Goal: Communication & Community: Answer question/provide support

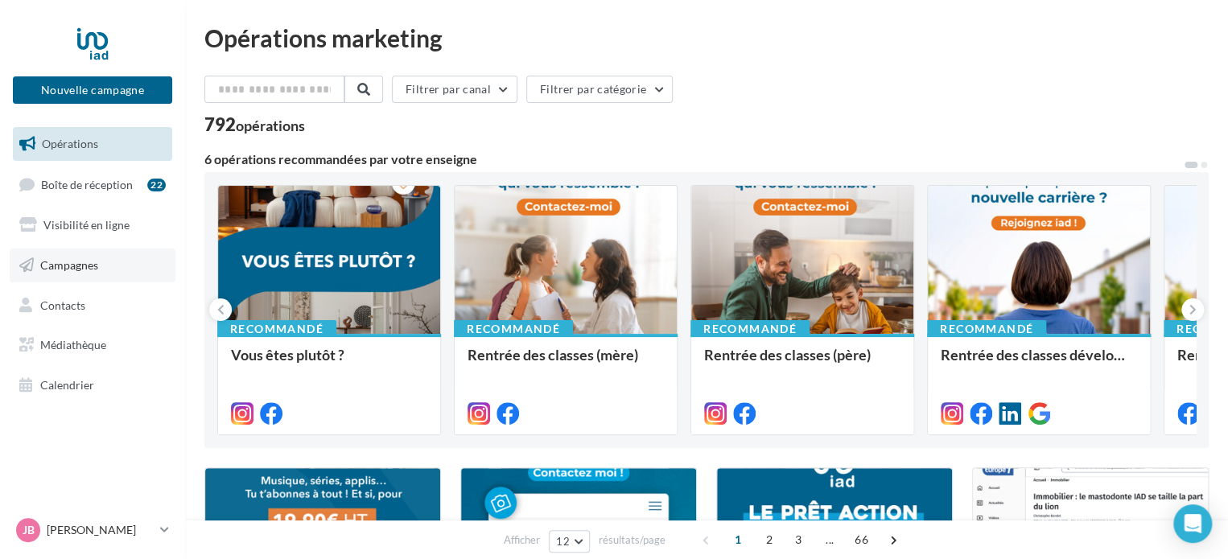
click at [86, 263] on span "Campagnes" at bounding box center [69, 265] width 58 height 14
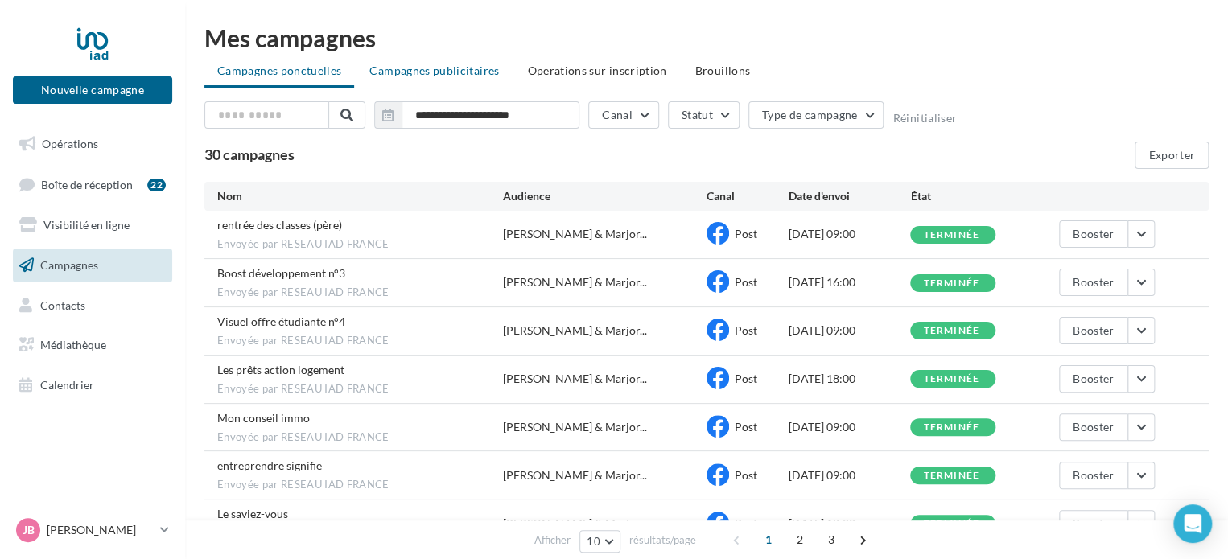
click at [452, 72] on span "Campagnes publicitaires" at bounding box center [434, 71] width 130 height 14
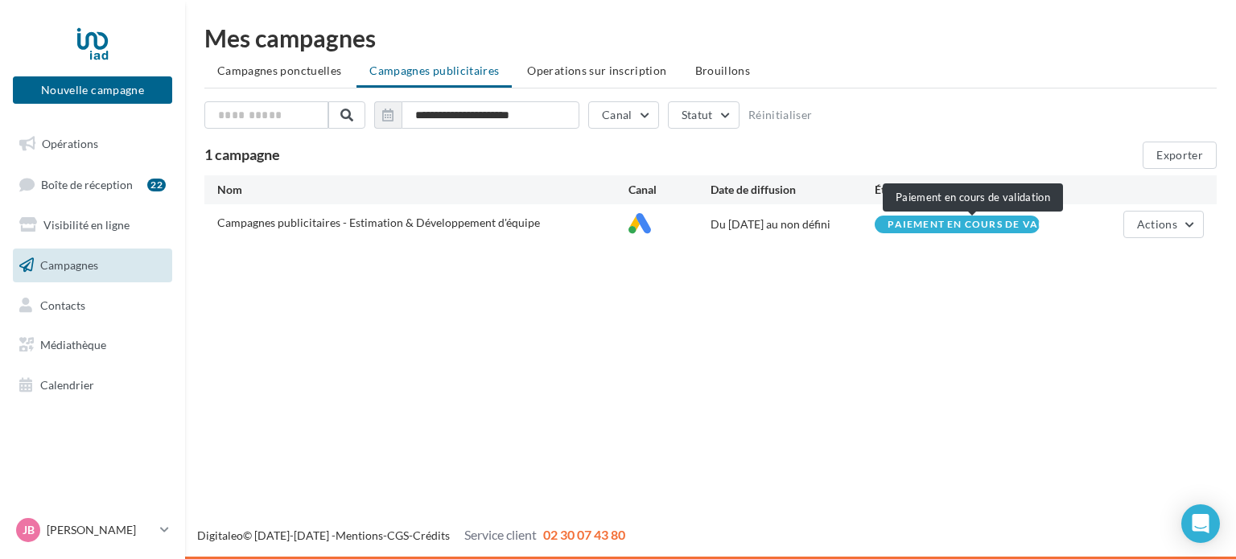
click at [971, 228] on span "Paiement en cours de vali..." at bounding box center [972, 225] width 171 height 10
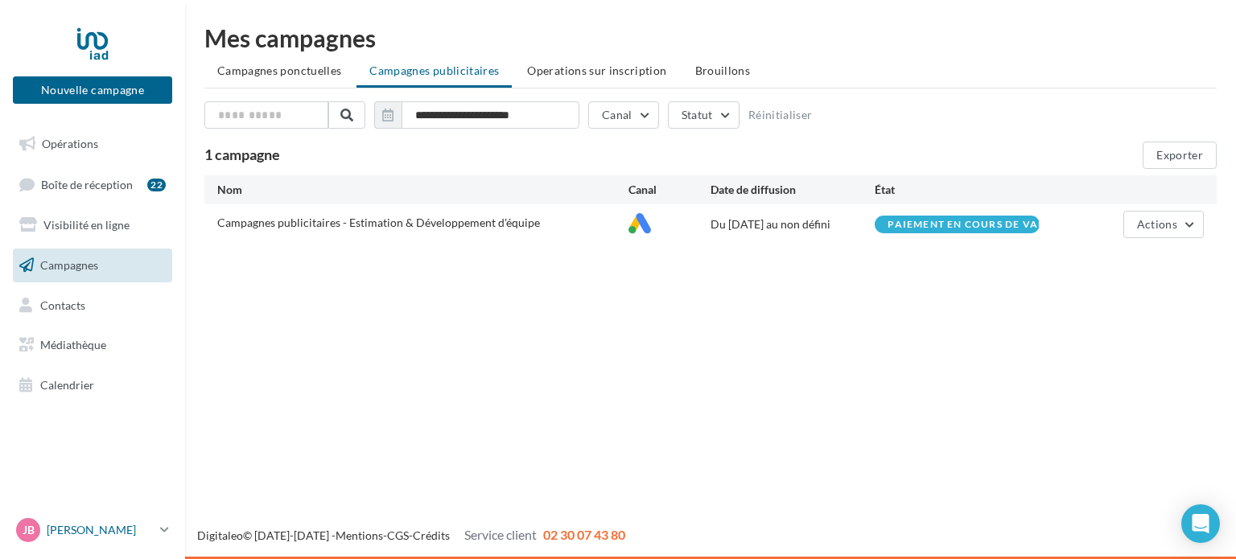
click at [162, 524] on icon at bounding box center [164, 530] width 9 height 14
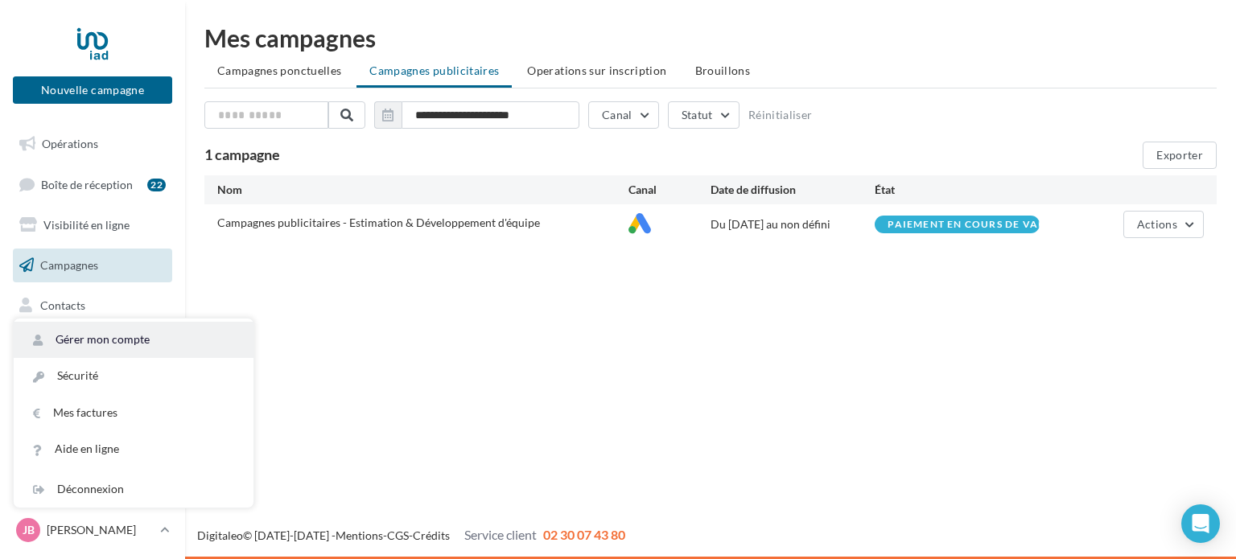
click at [80, 337] on link "Gérer mon compte" at bounding box center [134, 340] width 240 height 36
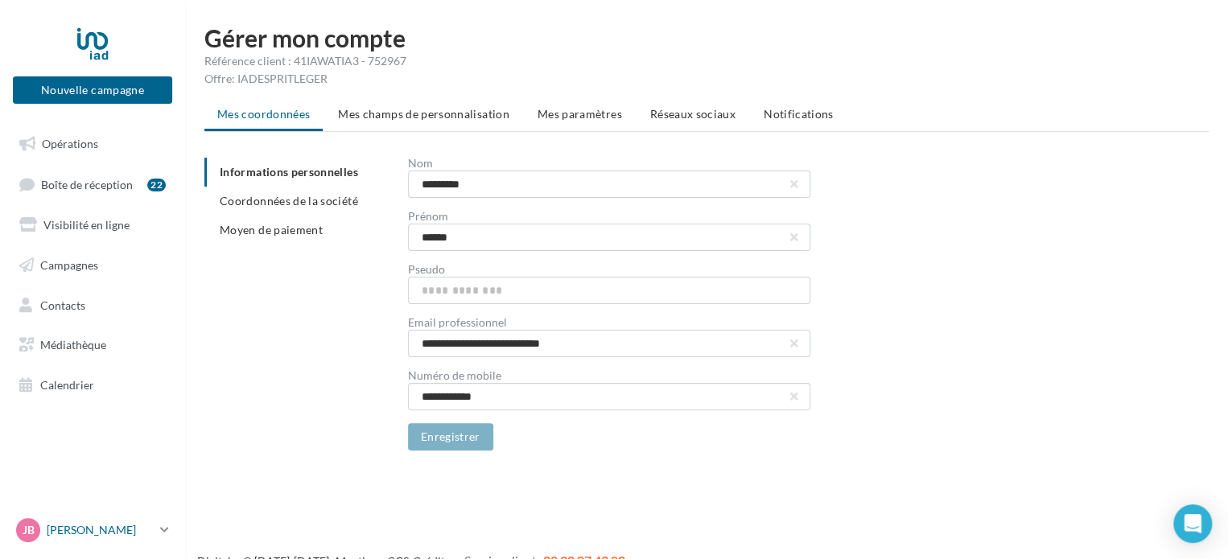
click at [146, 537] on p "[PERSON_NAME]" at bounding box center [100, 530] width 107 height 16
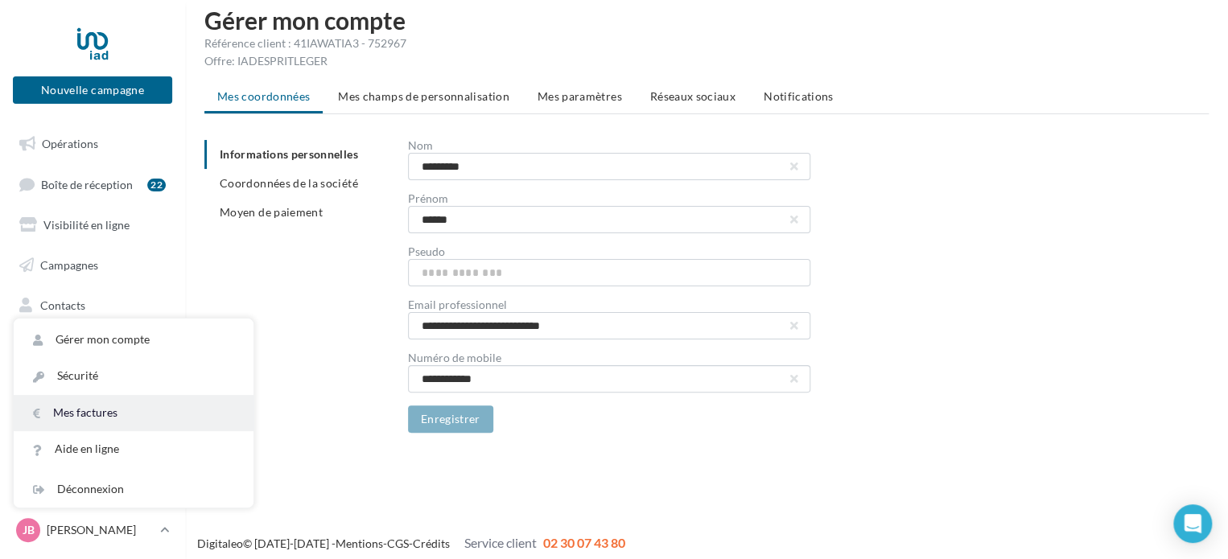
scroll to position [26, 0]
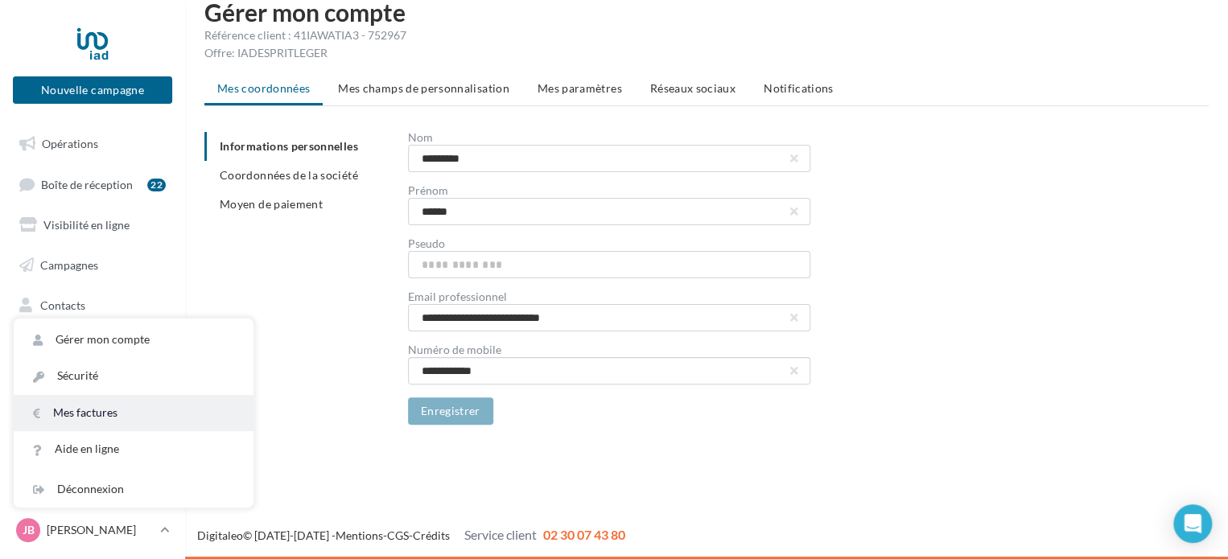
click at [88, 409] on link "Mes factures" at bounding box center [134, 413] width 240 height 36
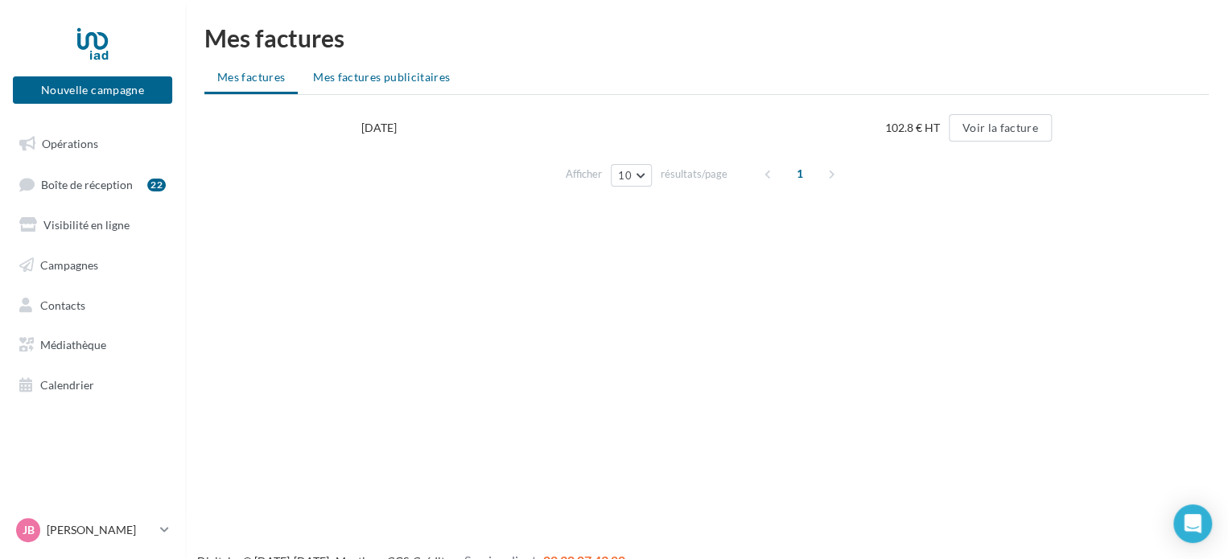
click at [396, 72] on span "Mes factures publicitaires" at bounding box center [381, 77] width 137 height 14
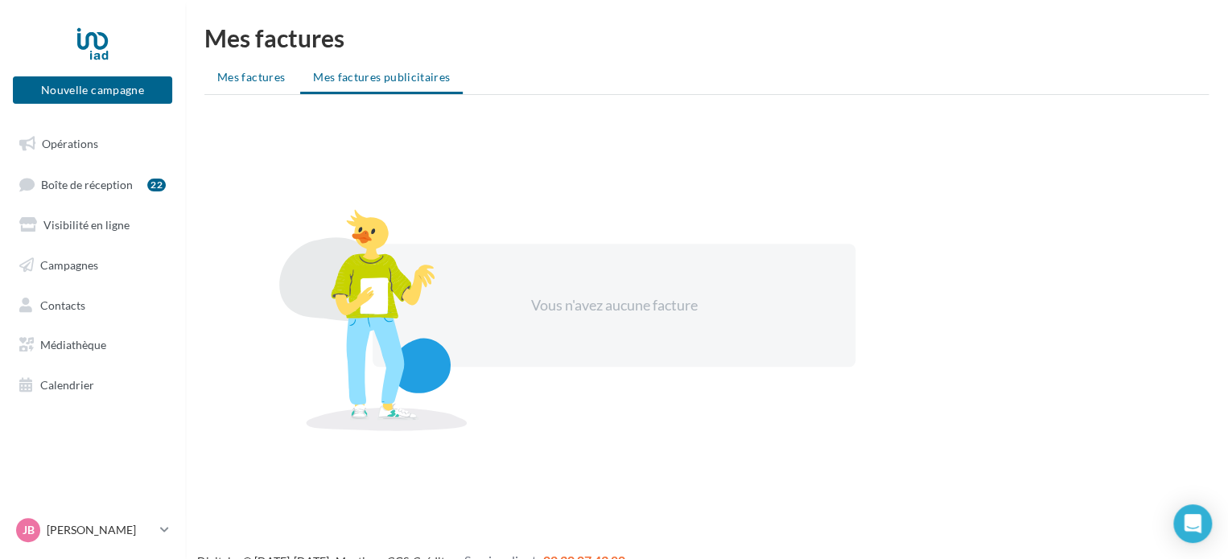
click at [251, 78] on span "Mes factures" at bounding box center [251, 77] width 68 height 14
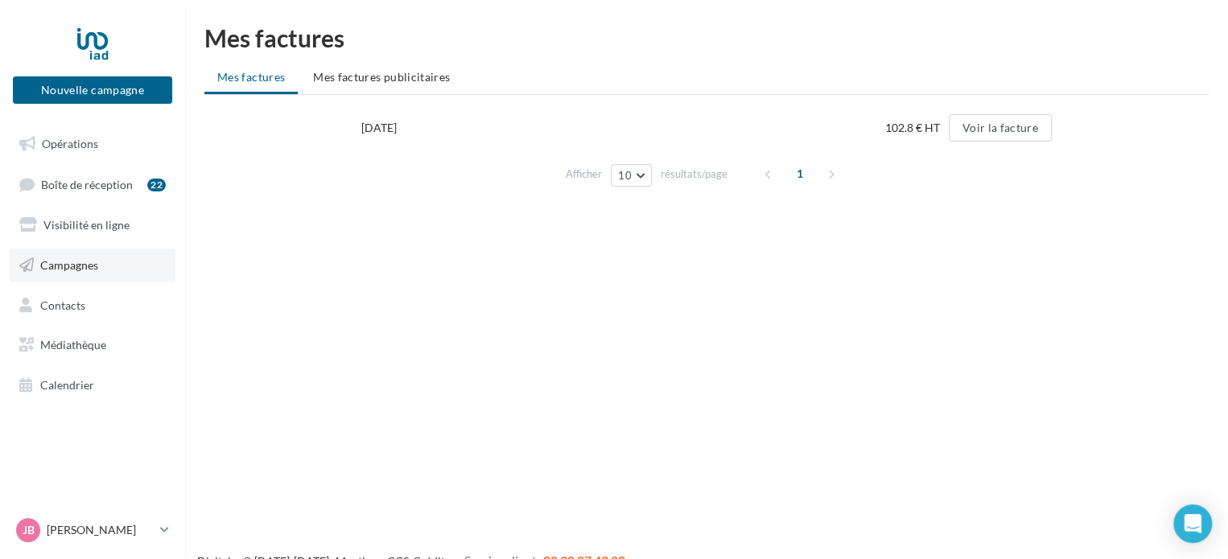
click at [64, 268] on span "Campagnes" at bounding box center [69, 265] width 58 height 14
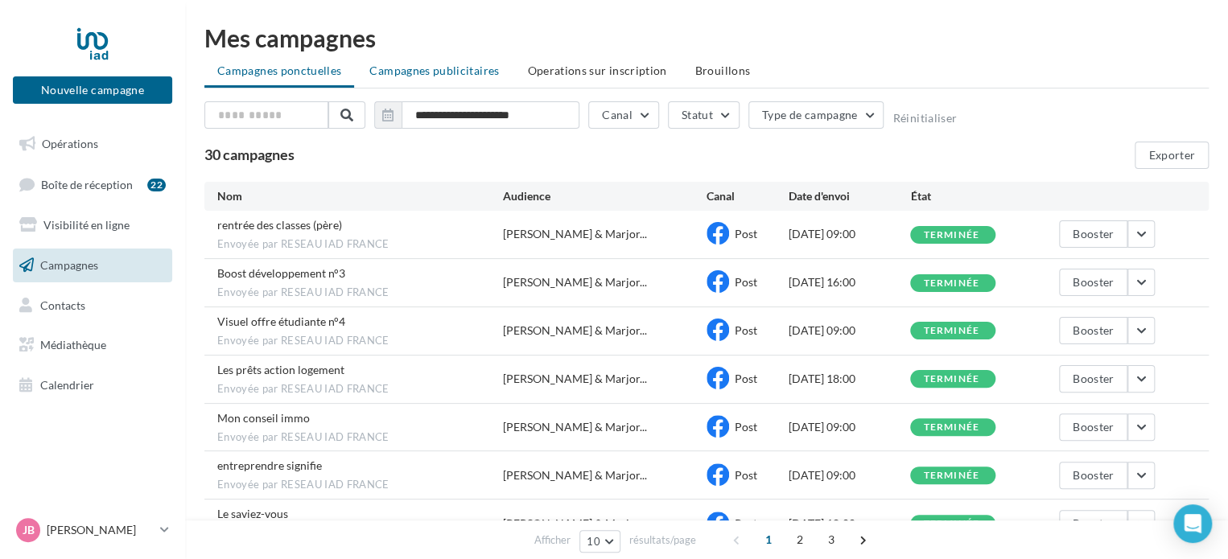
click at [441, 71] on span "Campagnes publicitaires" at bounding box center [434, 71] width 130 height 14
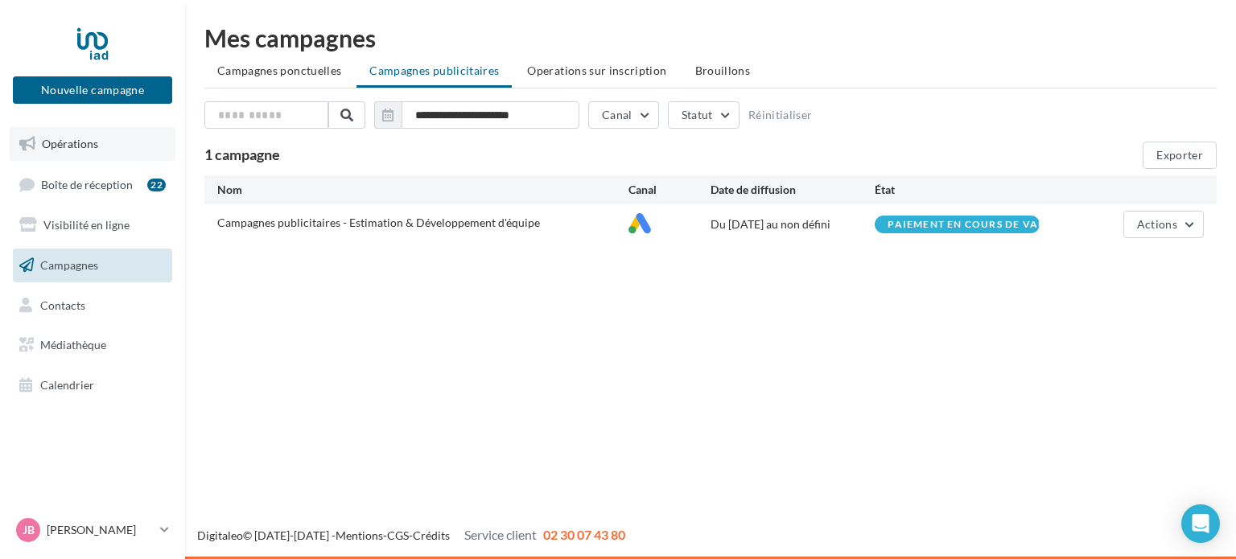
click at [68, 147] on span "Opérations" at bounding box center [70, 144] width 56 height 14
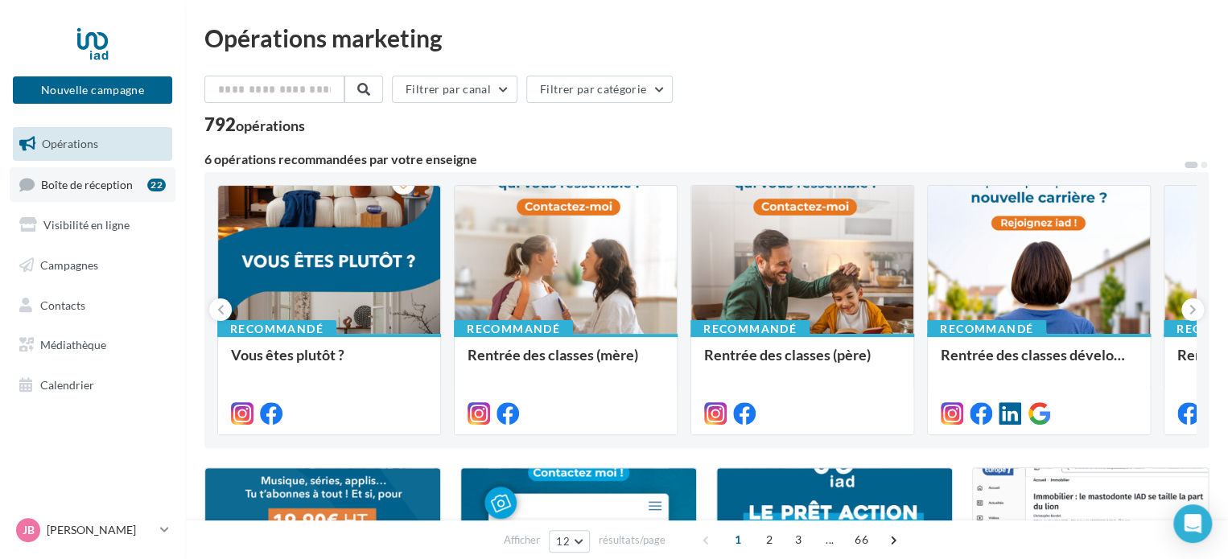
click at [96, 183] on span "Boîte de réception" at bounding box center [87, 184] width 92 height 14
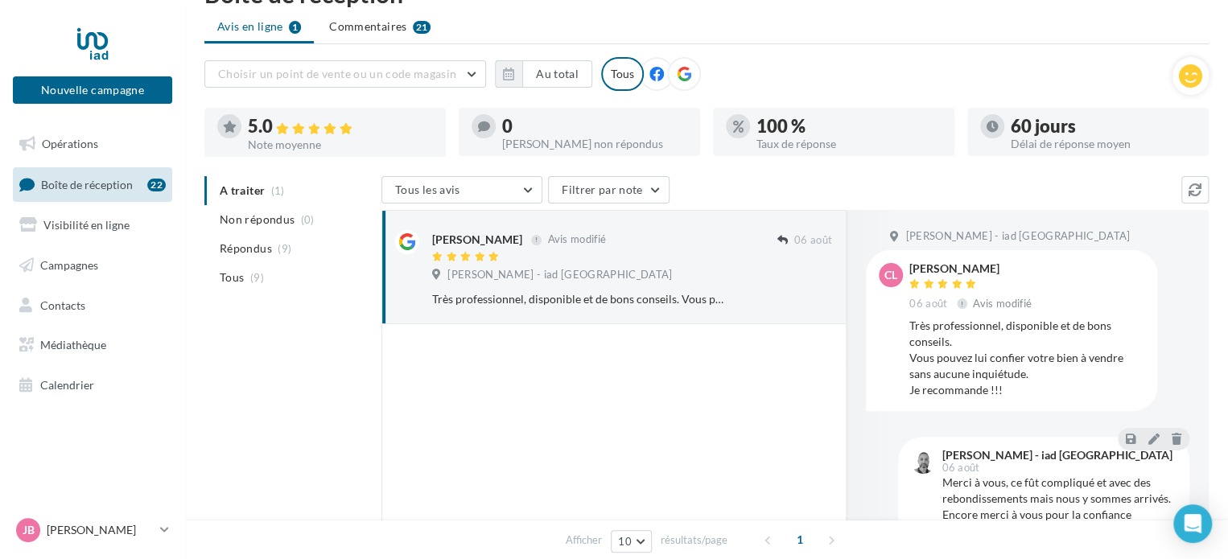
scroll to position [80, 0]
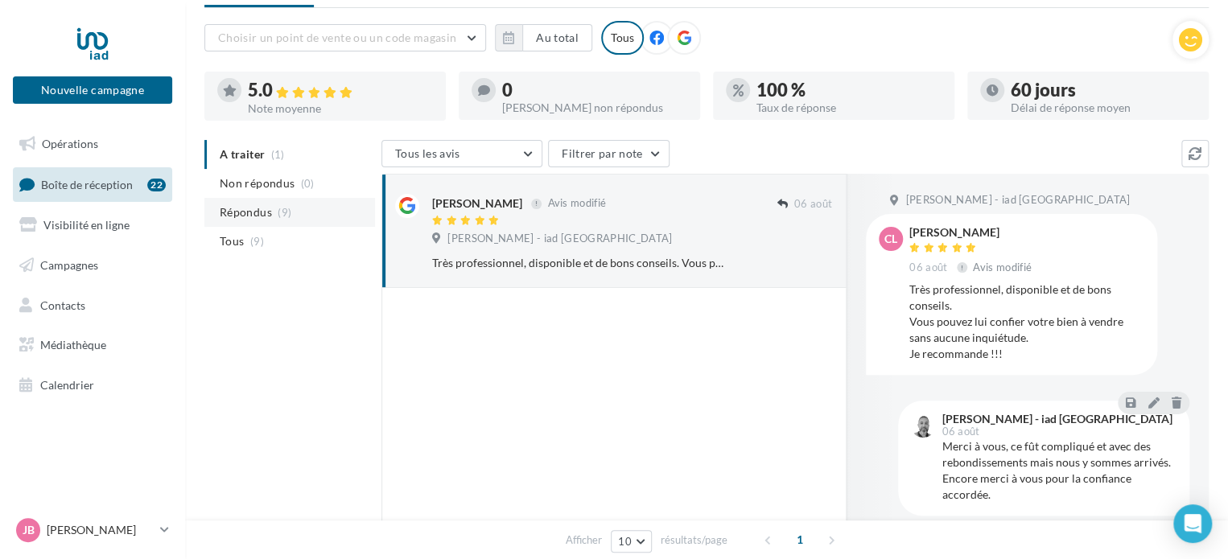
click at [233, 212] on span "Répondus" at bounding box center [246, 212] width 52 height 16
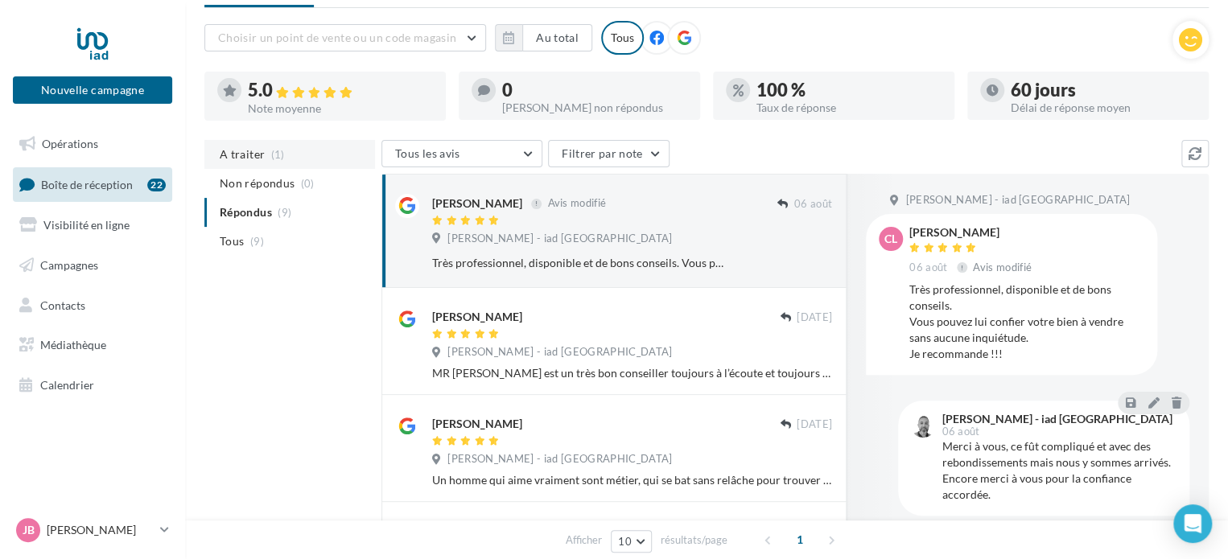
click at [239, 152] on span "A traiter" at bounding box center [242, 154] width 45 height 16
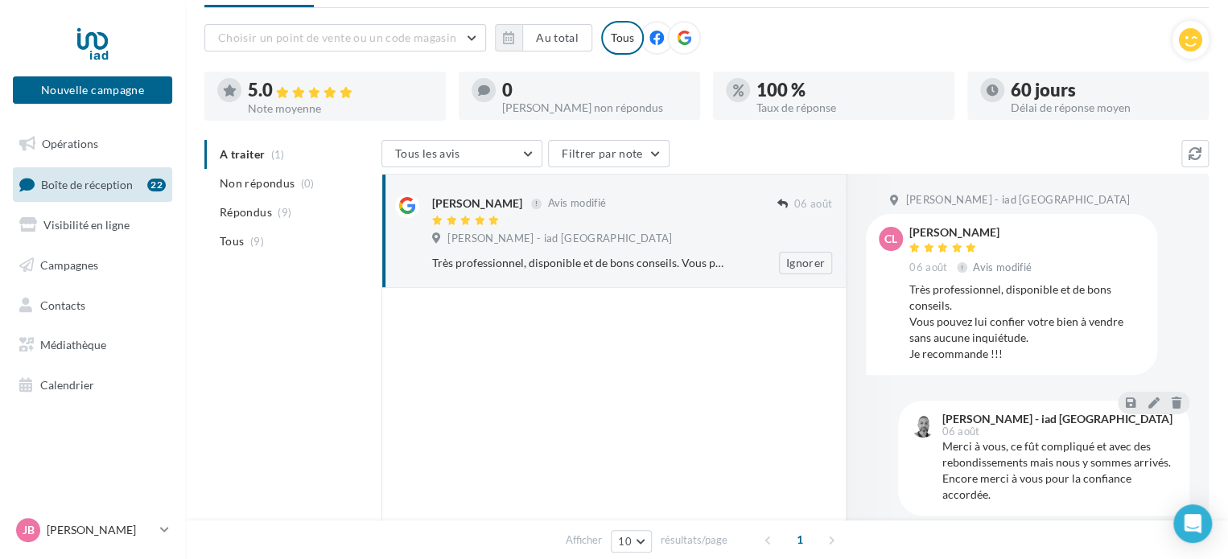
click at [725, 263] on div "Très professionnel, disponible et de bons conseils. Vous pouvez lui confier vot…" at bounding box center [579, 263] width 295 height 16
click at [662, 260] on div "Très professionnel, disponible et de bons conseils. Vous pouvez lui confier vot…" at bounding box center [579, 263] width 295 height 16
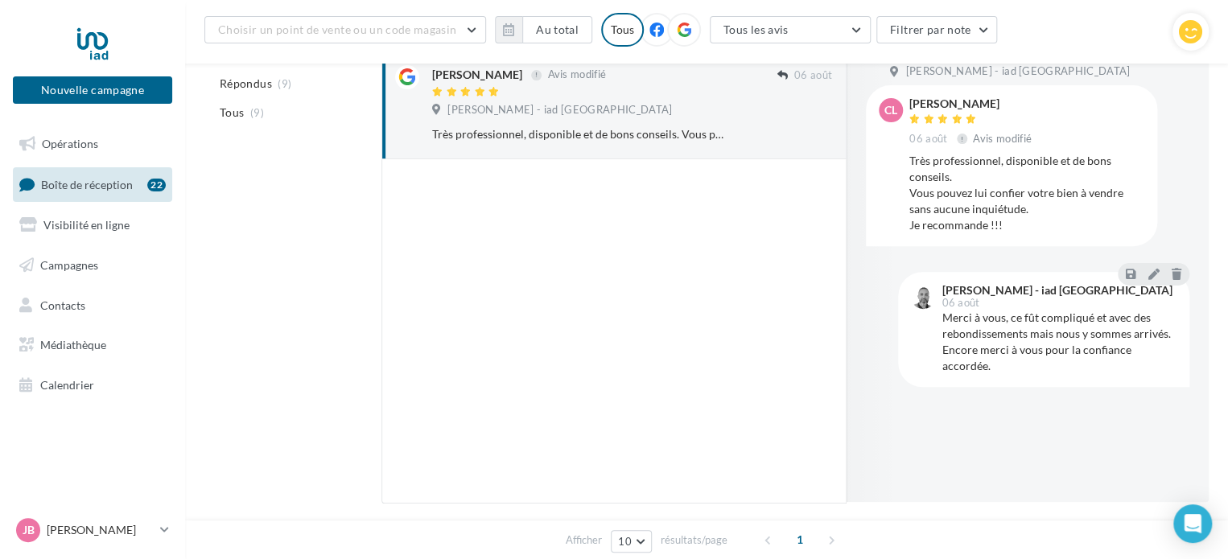
scroll to position [241, 0]
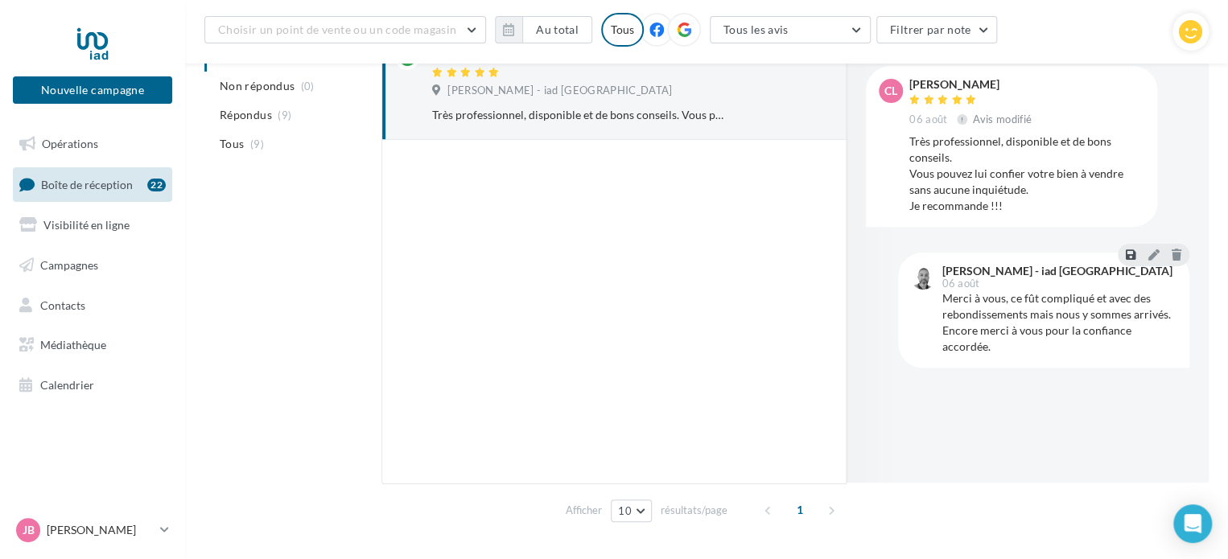
click at [1129, 253] on icon at bounding box center [1130, 254] width 10 height 11
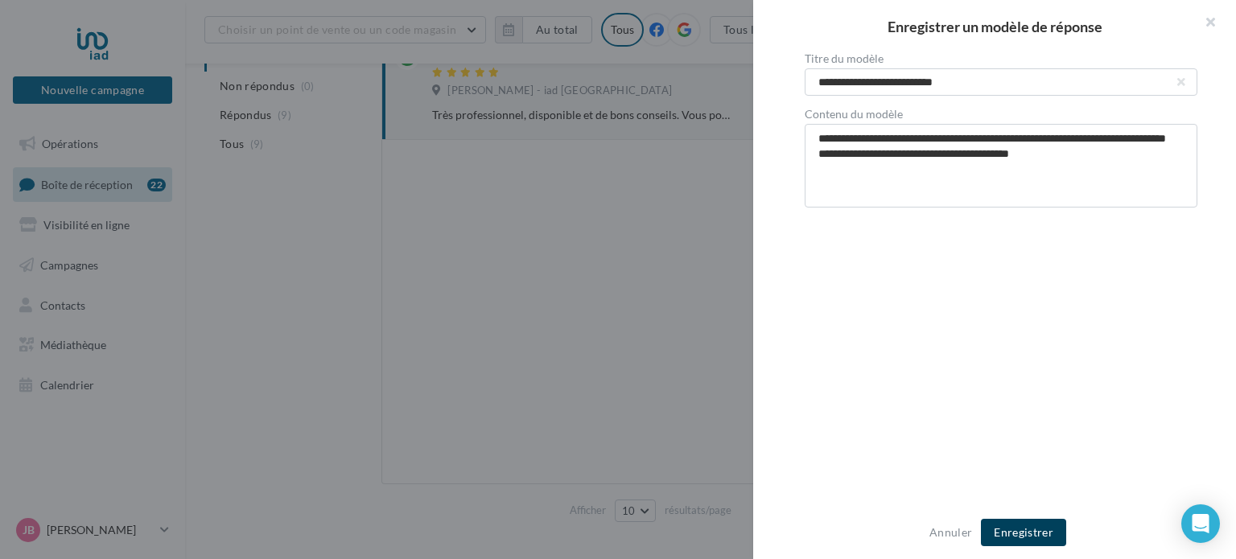
click at [1016, 530] on button "Enregistrer" at bounding box center [1023, 532] width 85 height 27
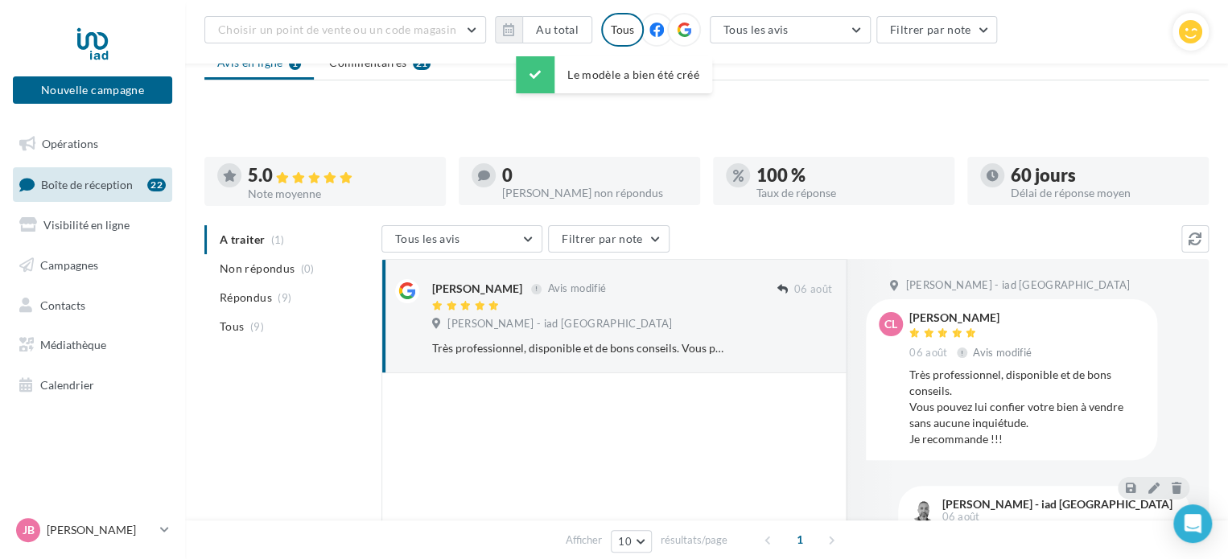
scroll to position [0, 0]
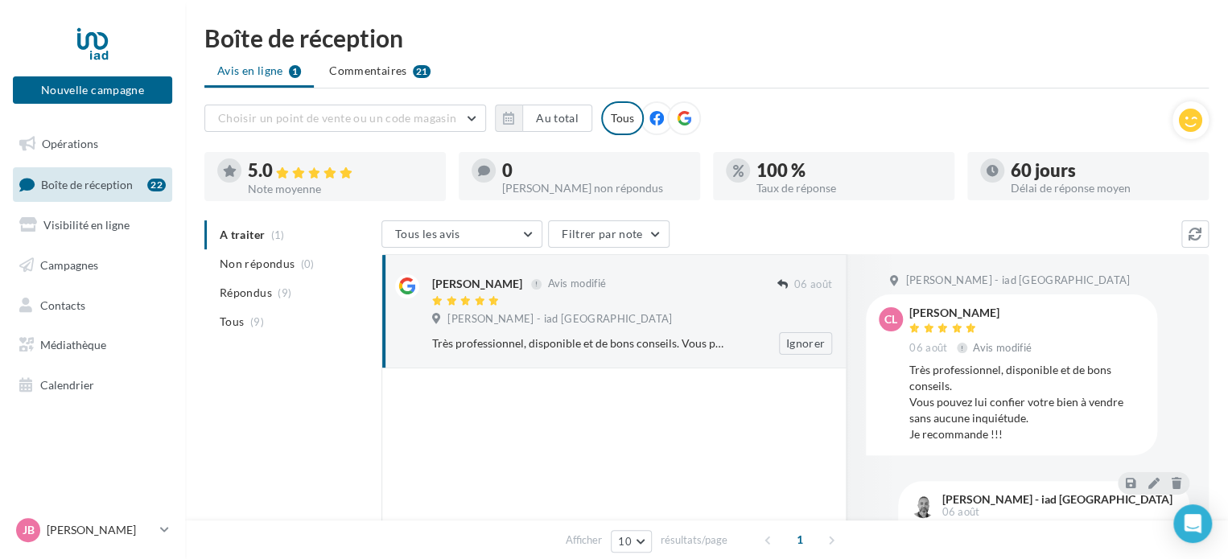
click at [537, 323] on span "Julien BOULANGER - iad France" at bounding box center [559, 319] width 224 height 14
click at [785, 282] on icon at bounding box center [782, 284] width 10 height 10
click at [379, 73] on span "Commentaires" at bounding box center [367, 71] width 77 height 16
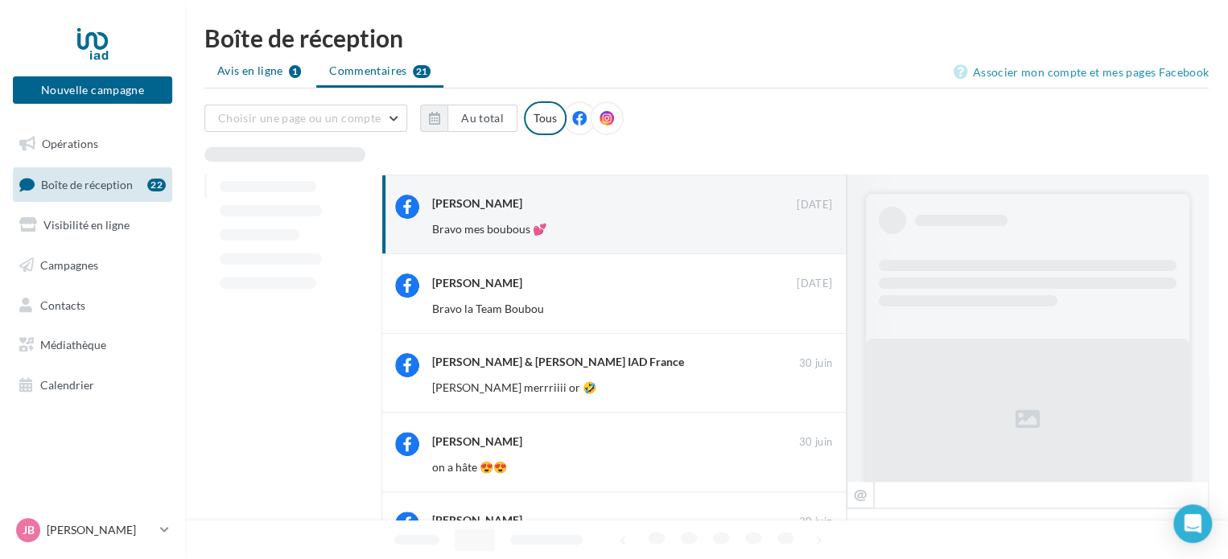
click at [231, 70] on span "Avis en ligne" at bounding box center [250, 71] width 66 height 16
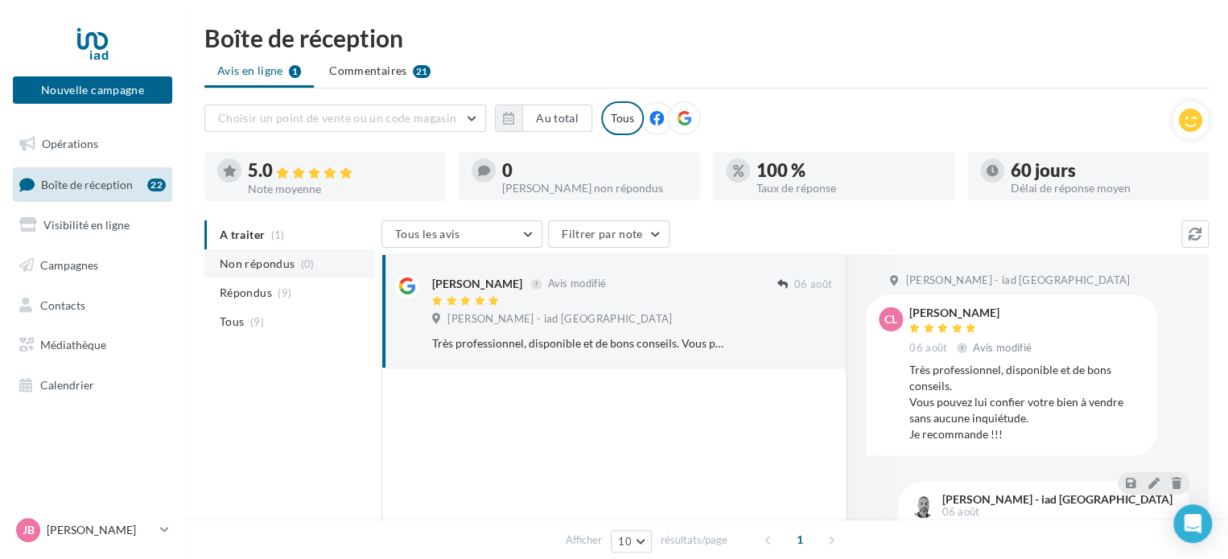
click at [255, 269] on span "Non répondus" at bounding box center [257, 264] width 75 height 16
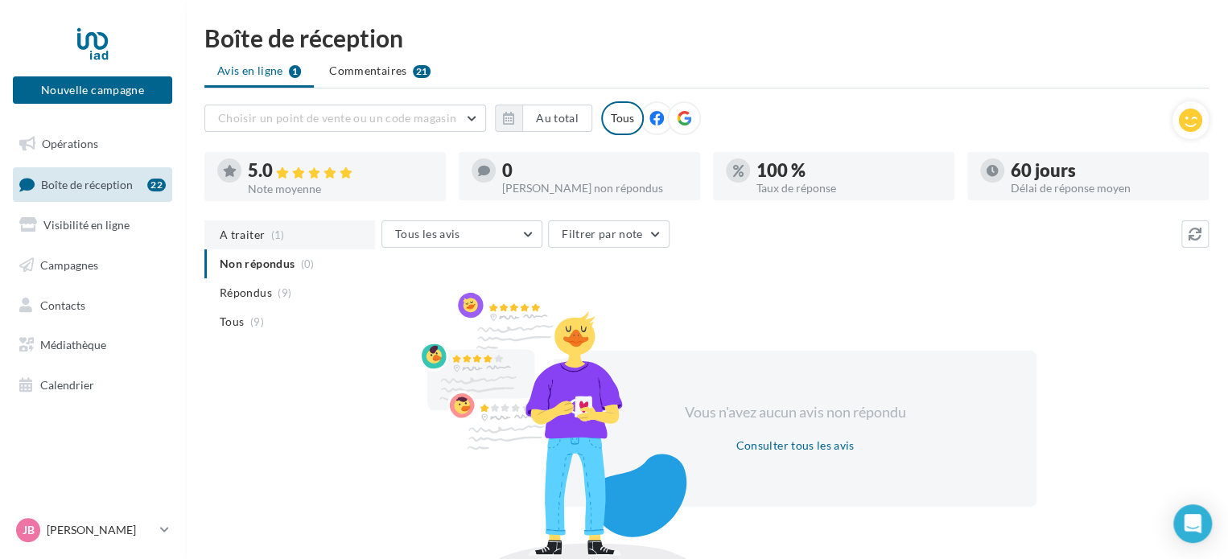
click at [235, 229] on span "A traiter" at bounding box center [242, 235] width 45 height 16
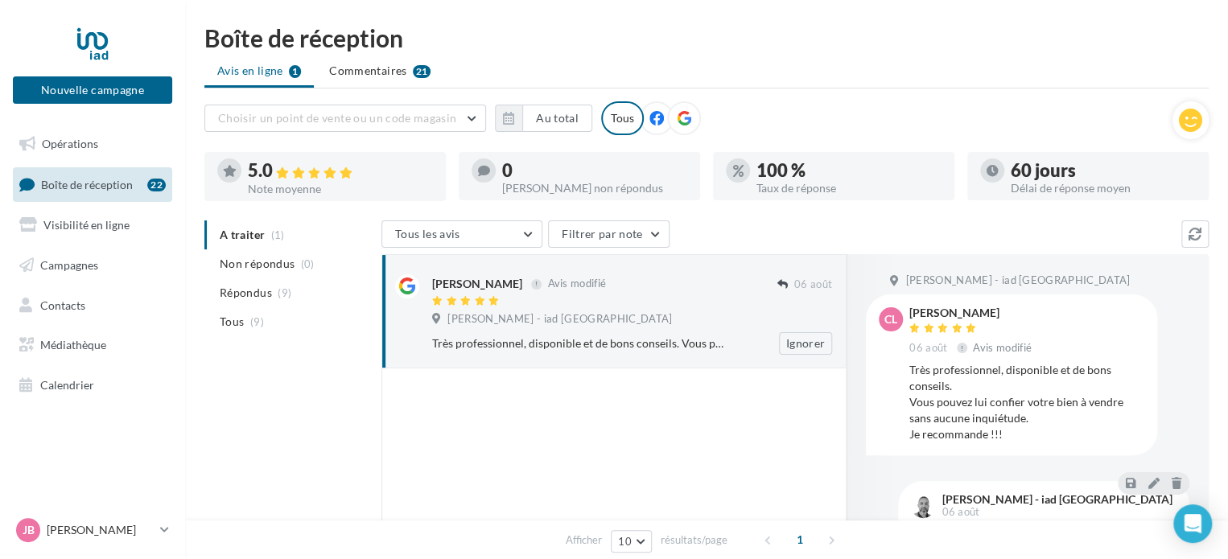
click at [500, 283] on div "[PERSON_NAME]" at bounding box center [477, 284] width 90 height 16
drag, startPoint x: 428, startPoint y: 319, endPoint x: 441, endPoint y: 328, distance: 15.6
click at [428, 320] on div "Corinne Lapeyrade Avis modifié 06 août Julien BOULANGER - iad France Très profe…" at bounding box center [614, 311] width 438 height 87
click at [463, 345] on div "Très professionnel, disponible et de bons conseils. Vous pouvez lui confier vot…" at bounding box center [579, 343] width 295 height 16
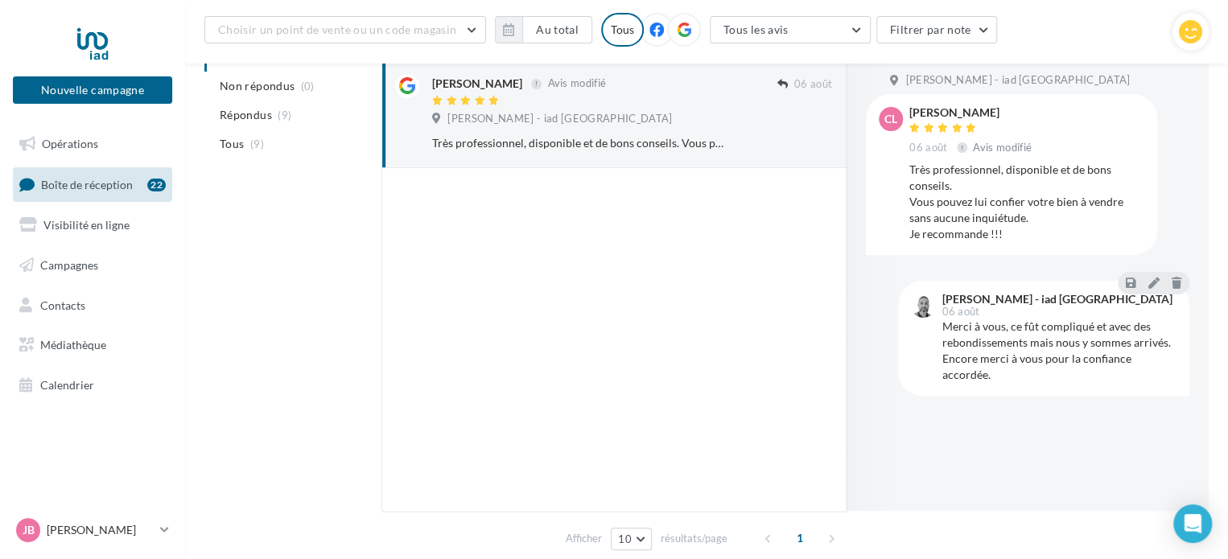
scroll to position [241, 0]
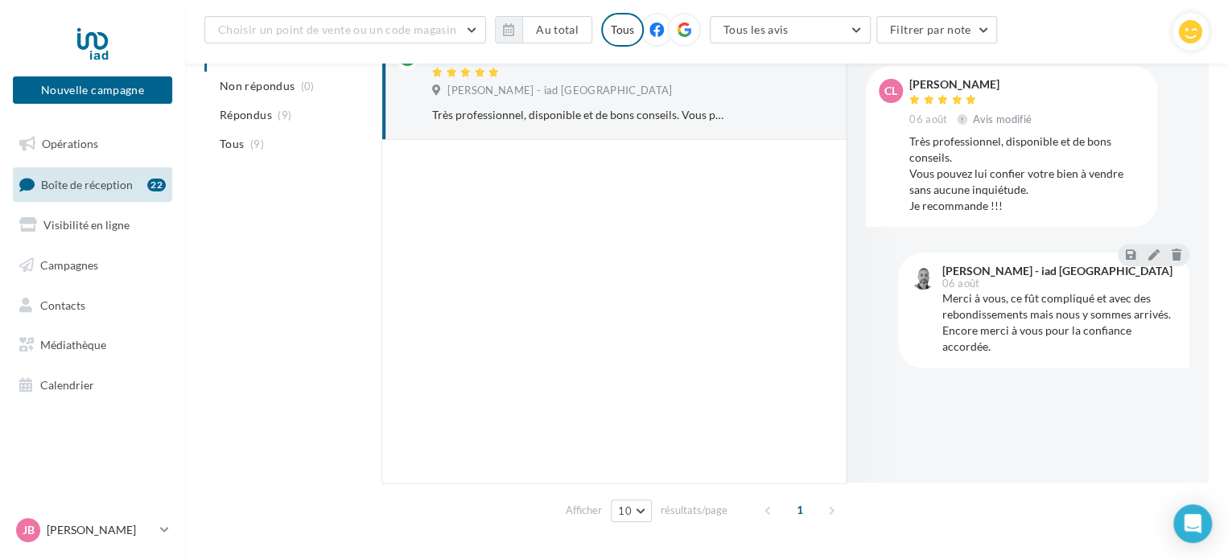
click at [1085, 310] on div "Merci à vous, ce fût compliqué et avec des rebondissements mais nous y sommes a…" at bounding box center [1058, 322] width 235 height 64
click at [1129, 258] on icon at bounding box center [1130, 254] width 10 height 11
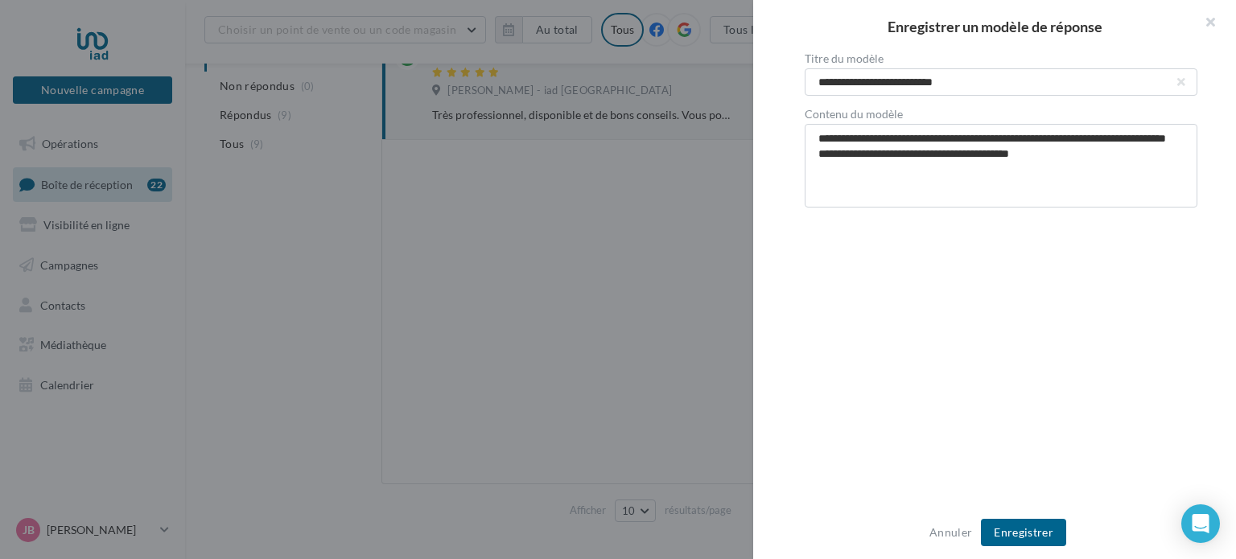
click at [962, 179] on textarea "**********" at bounding box center [1000, 166] width 393 height 84
click at [1084, 176] on textarea "**********" at bounding box center [1000, 166] width 393 height 84
click at [1162, 80] on input "**********" at bounding box center [1000, 81] width 393 height 27
click at [1019, 537] on button "Enregistrer" at bounding box center [1023, 532] width 85 height 27
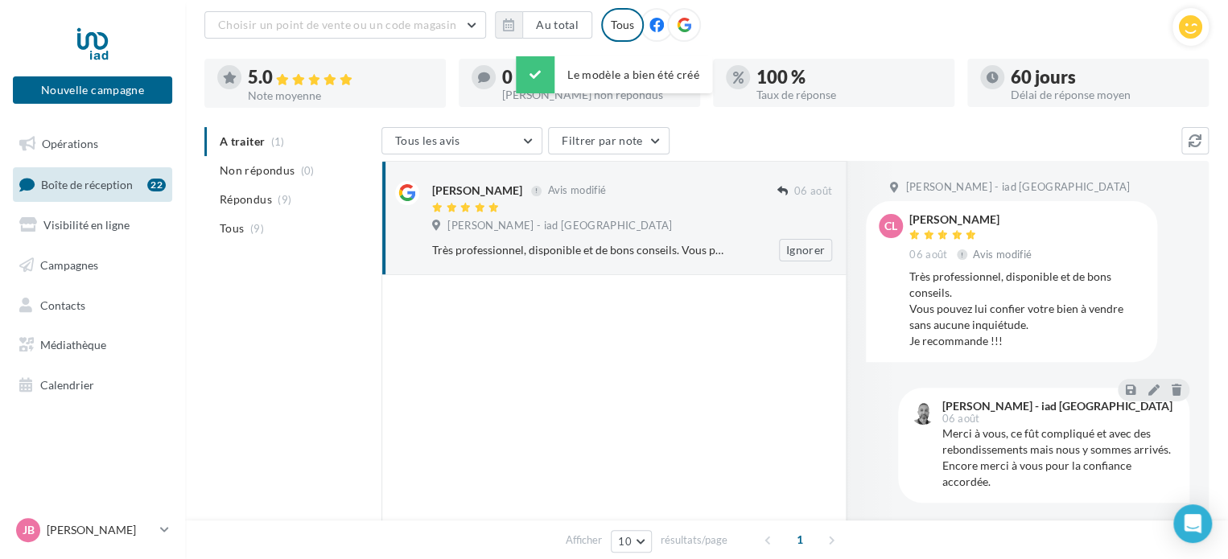
scroll to position [80, 0]
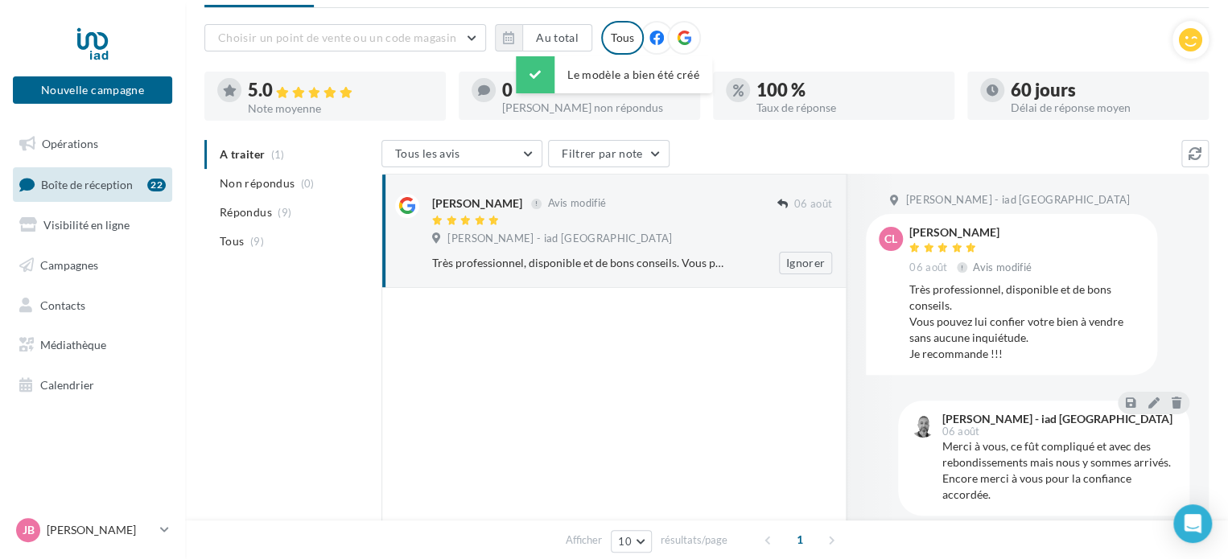
click at [588, 238] on span "Julien BOULANGER - iad France" at bounding box center [559, 239] width 224 height 14
click at [479, 228] on div "Corinne Lapeyrade Avis modifié 06 août Julien BOULANGER - iad France Très profe…" at bounding box center [632, 234] width 400 height 80
click at [705, 208] on div "Corinne Lapeyrade Avis modifié" at bounding box center [604, 202] width 345 height 17
click at [687, 261] on div "Très professionnel, disponible et de bons conseils. Vous pouvez lui confier vot…" at bounding box center [579, 263] width 295 height 16
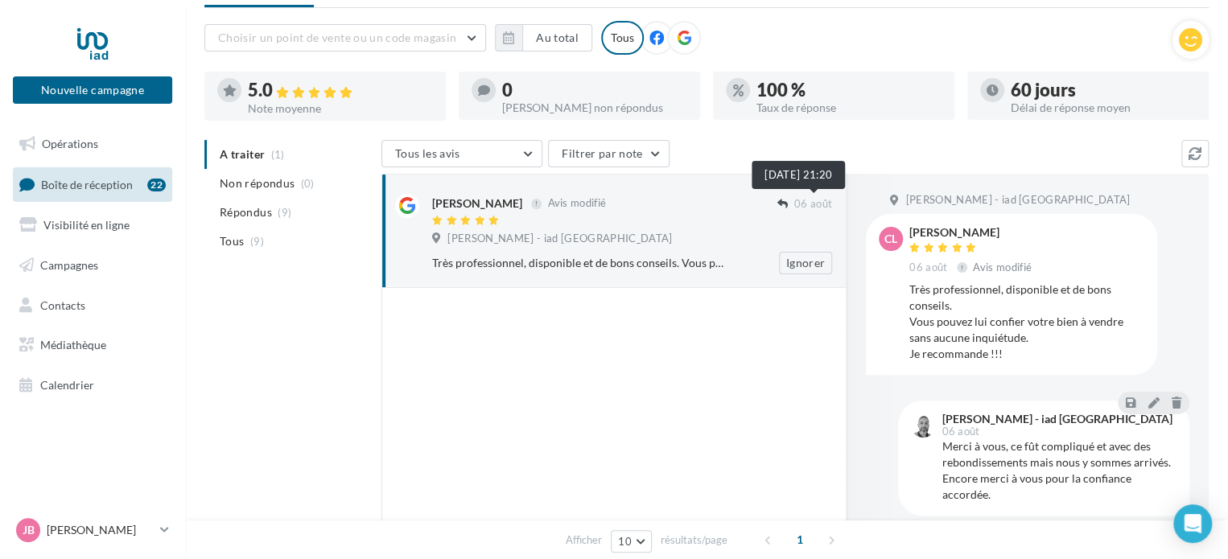
click at [800, 200] on span "06 août" at bounding box center [813, 204] width 38 height 14
click at [782, 202] on icon at bounding box center [782, 204] width 10 height 10
click at [232, 242] on span "Tous" at bounding box center [232, 241] width 24 height 16
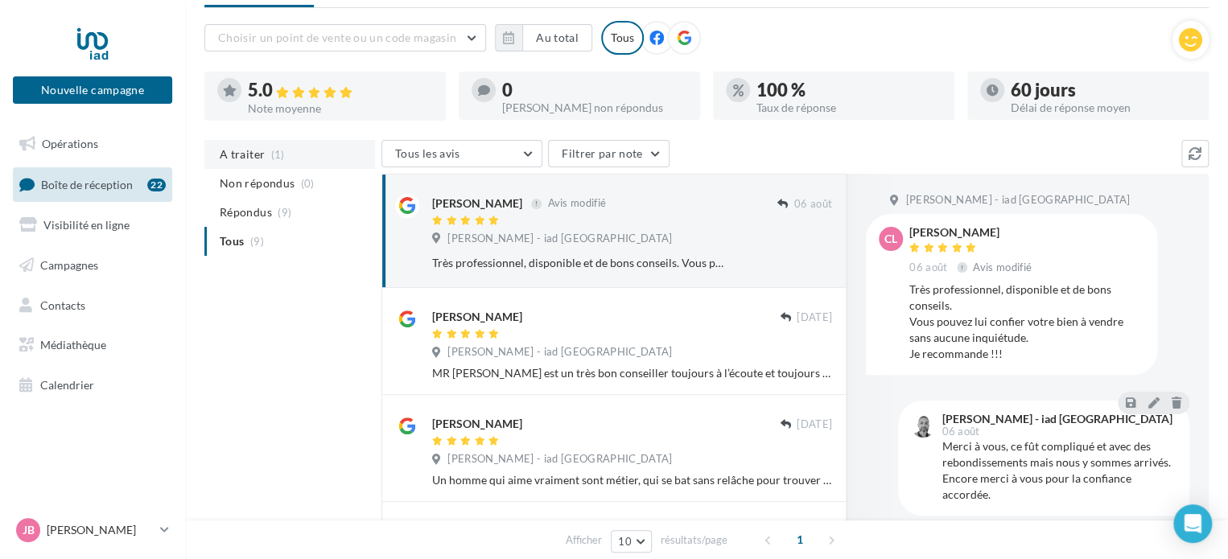
click at [260, 147] on span "A traiter" at bounding box center [242, 154] width 45 height 16
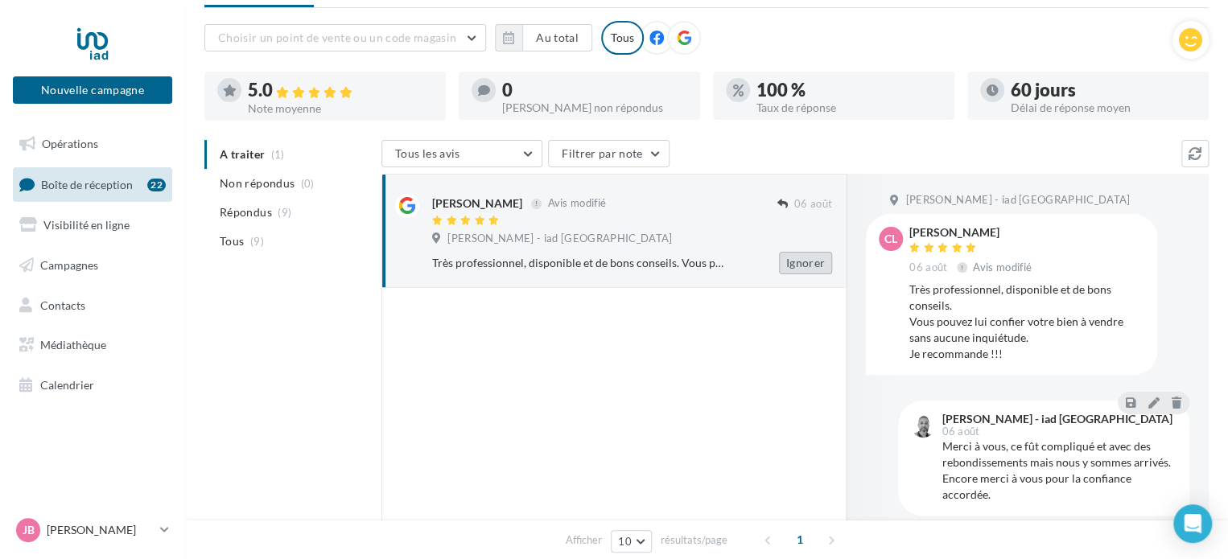
click at [809, 266] on button "Ignorer" at bounding box center [805, 263] width 53 height 23
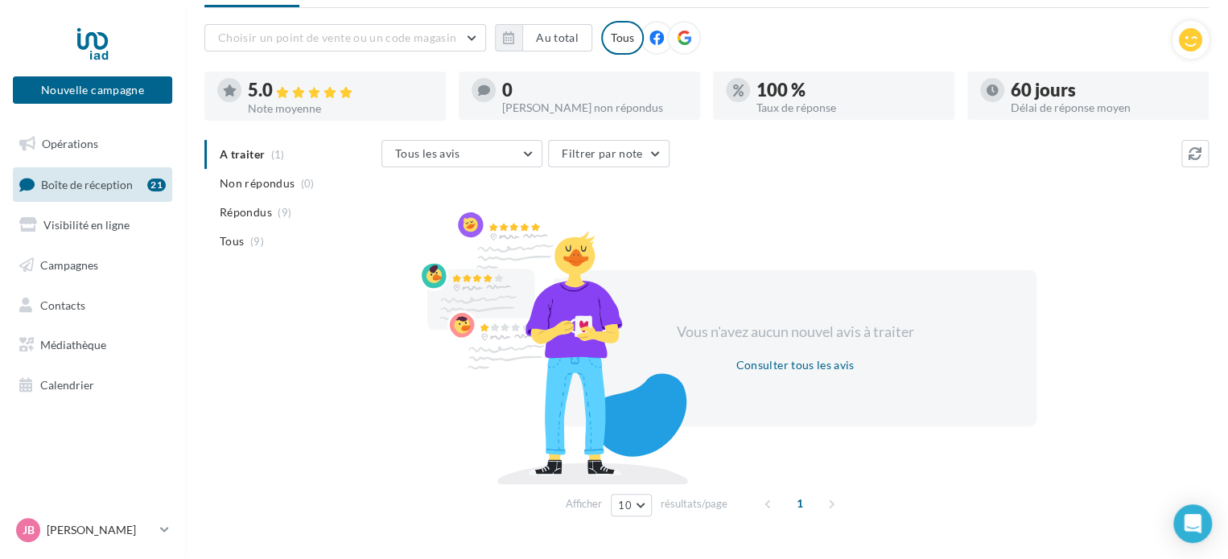
click at [245, 154] on ul "A traiter (1) Non répondus (0) Répondus (9) Tous (9)" at bounding box center [289, 198] width 171 height 116
click at [252, 187] on span "Non répondus" at bounding box center [257, 183] width 75 height 16
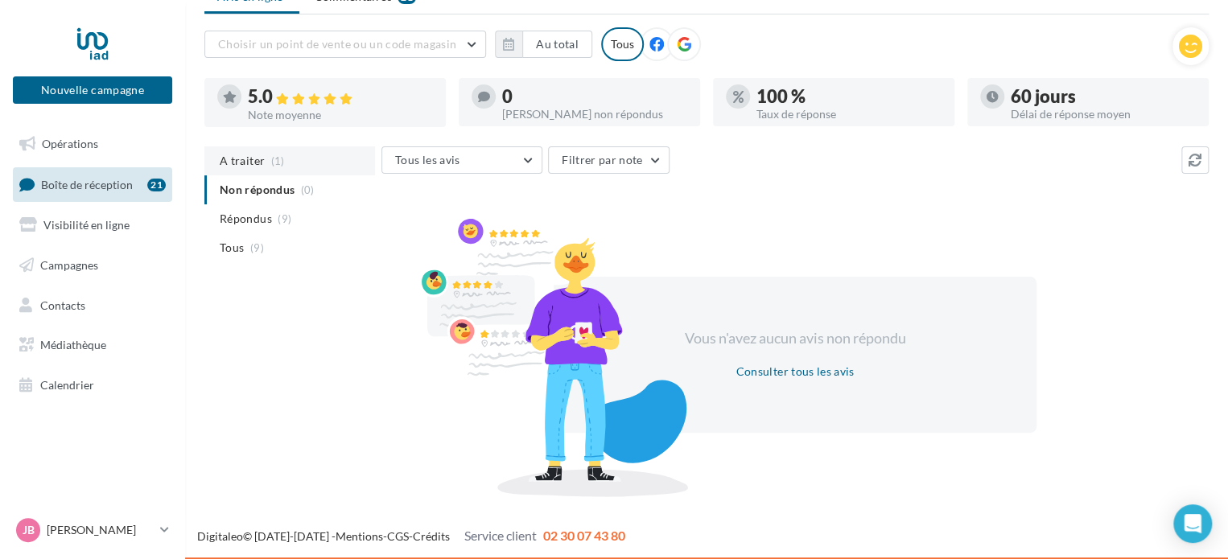
click at [249, 158] on span "A traiter" at bounding box center [242, 161] width 45 height 16
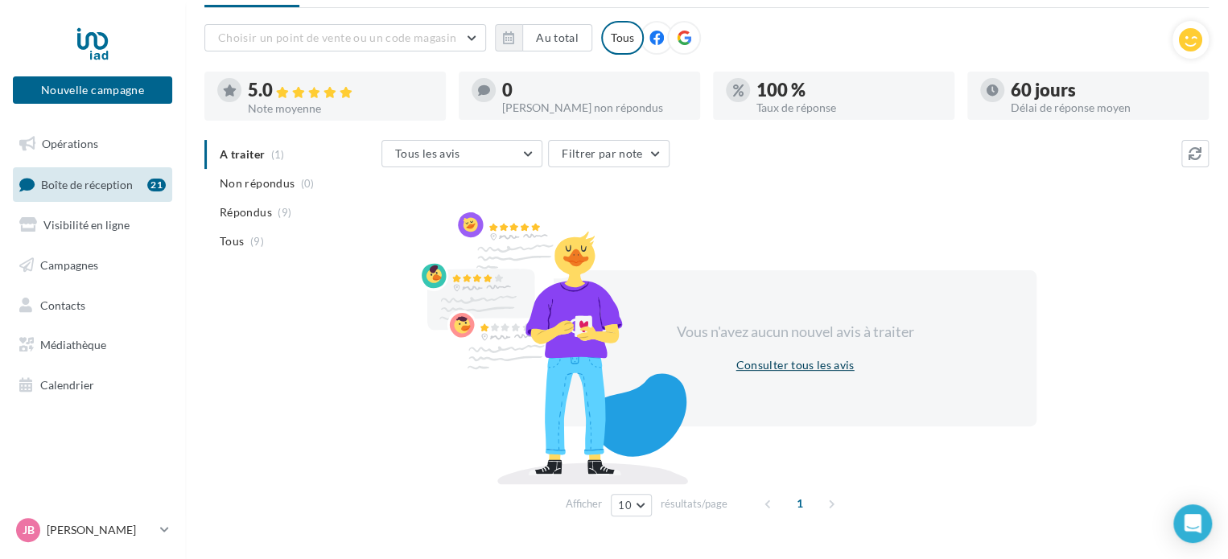
click at [830, 360] on button "Consulter tous les avis" at bounding box center [794, 365] width 131 height 19
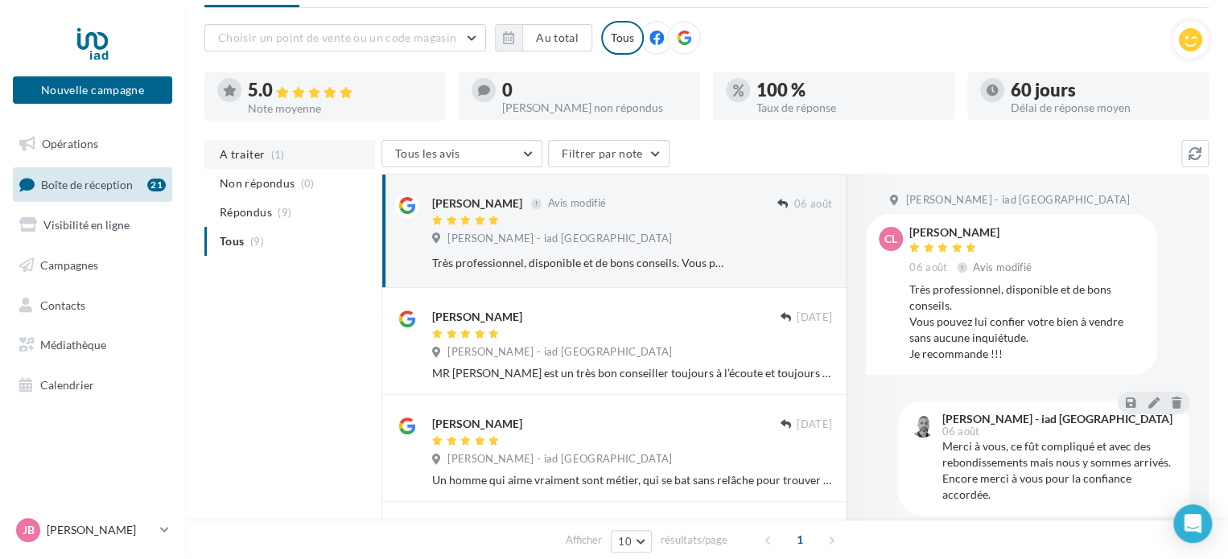
click at [244, 153] on span "A traiter" at bounding box center [242, 154] width 45 height 16
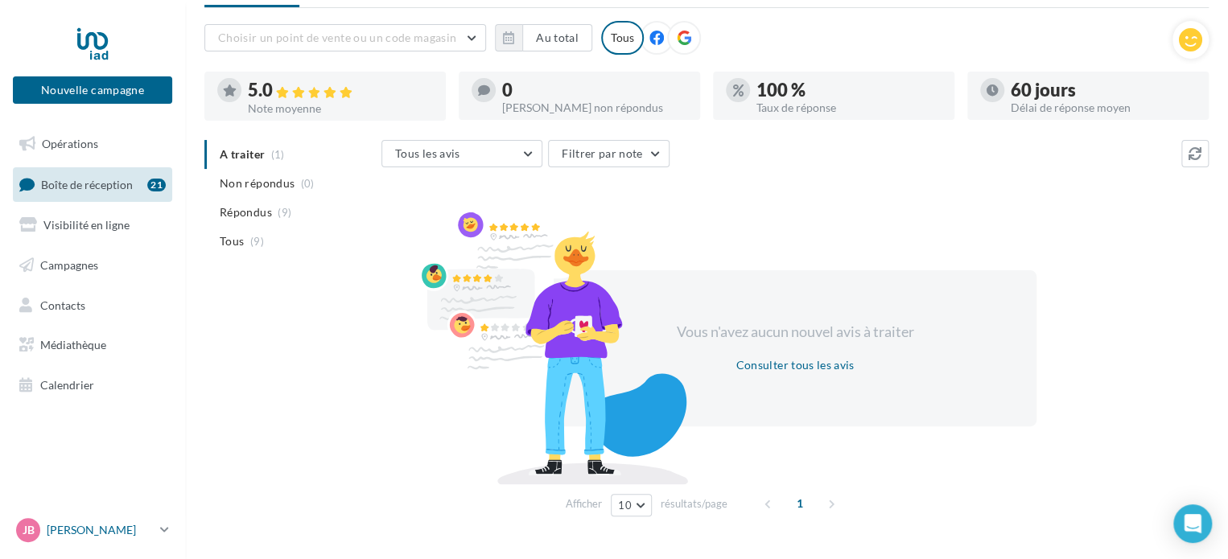
click at [72, 529] on p "[PERSON_NAME]" at bounding box center [100, 530] width 107 height 16
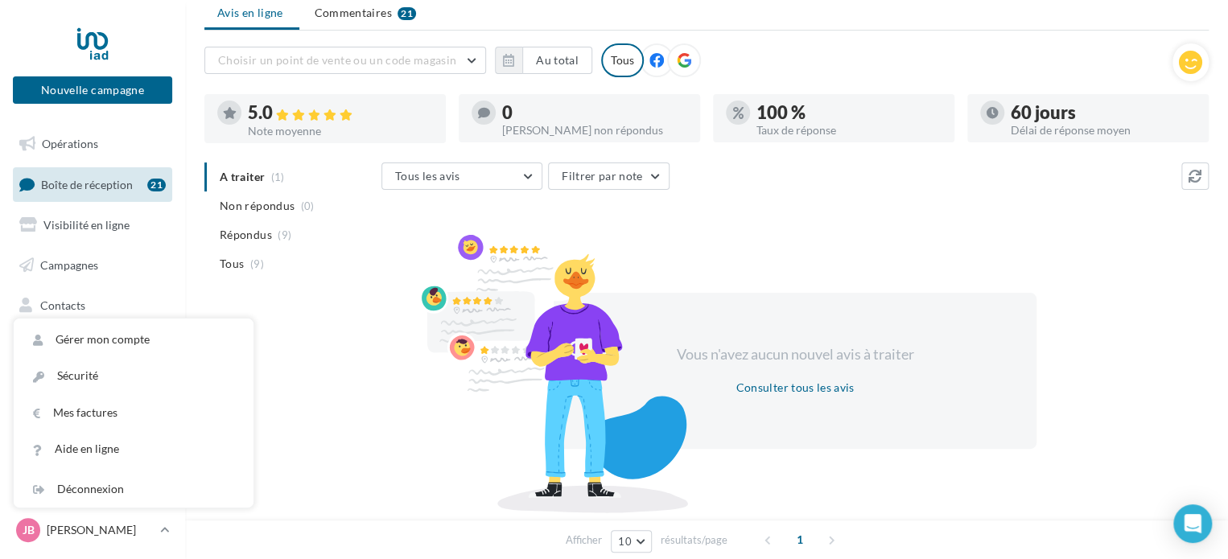
scroll to position [0, 0]
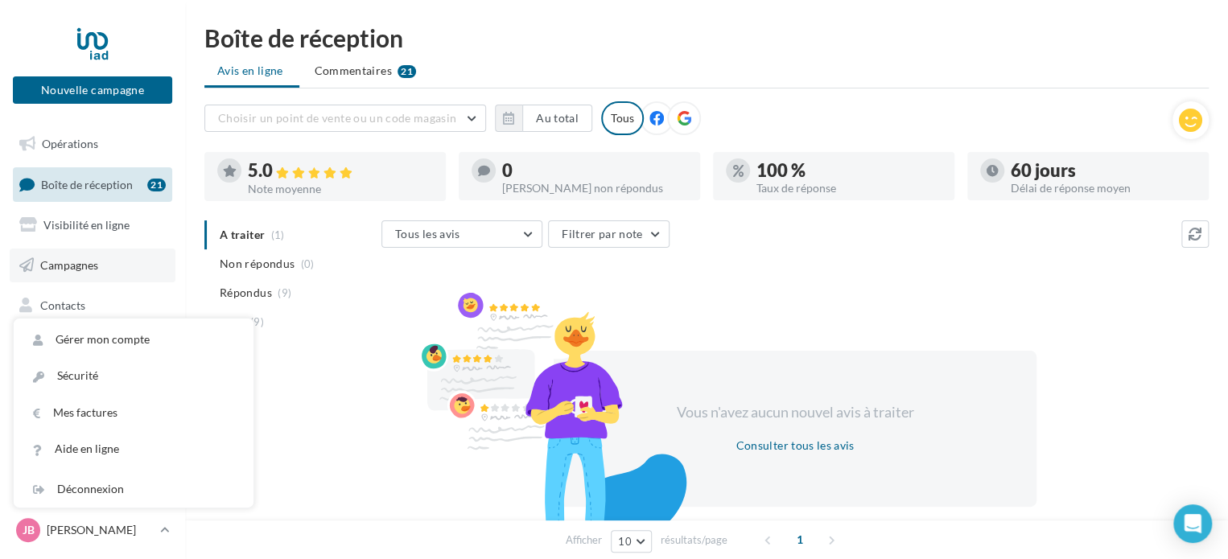
click at [81, 257] on link "Campagnes" at bounding box center [93, 266] width 166 height 34
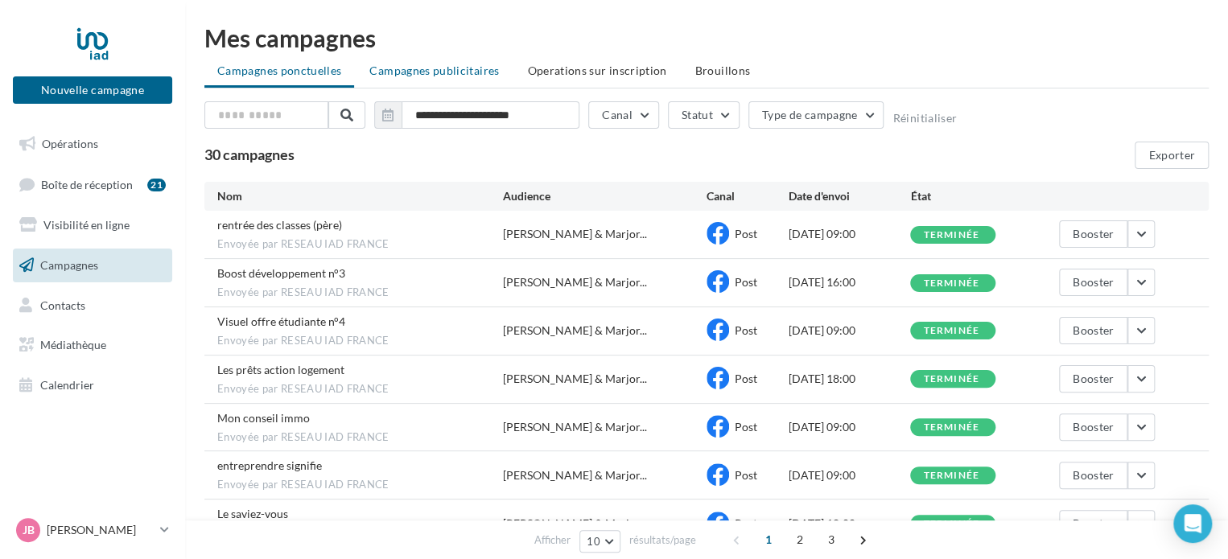
click at [454, 78] on li "Campagnes publicitaires" at bounding box center [433, 70] width 155 height 29
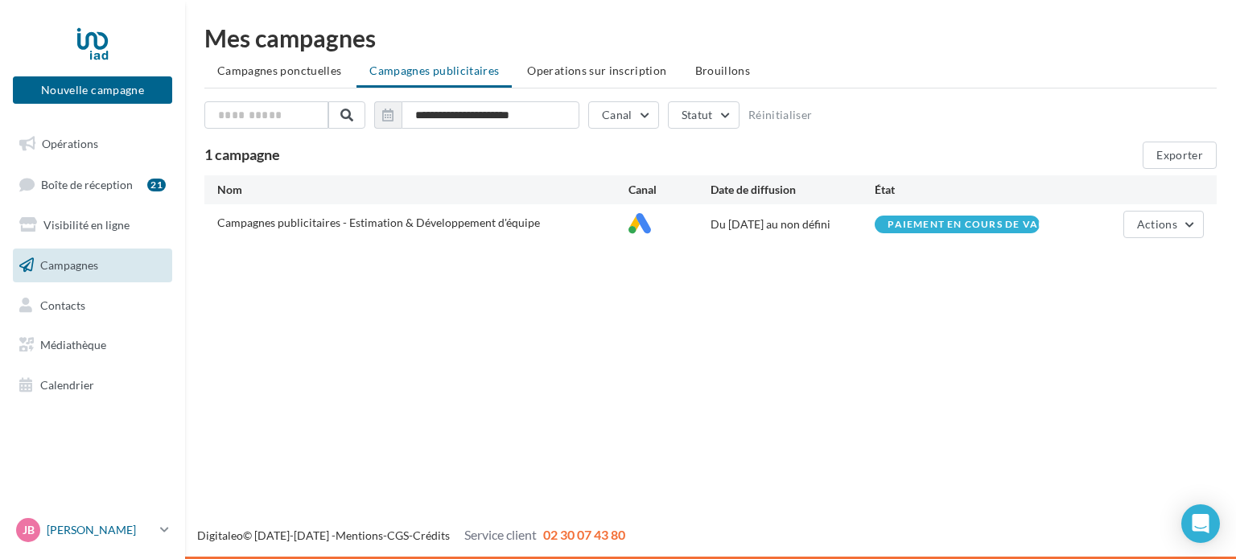
click at [147, 531] on p "[PERSON_NAME]" at bounding box center [100, 530] width 107 height 16
